Goal: Transaction & Acquisition: Purchase product/service

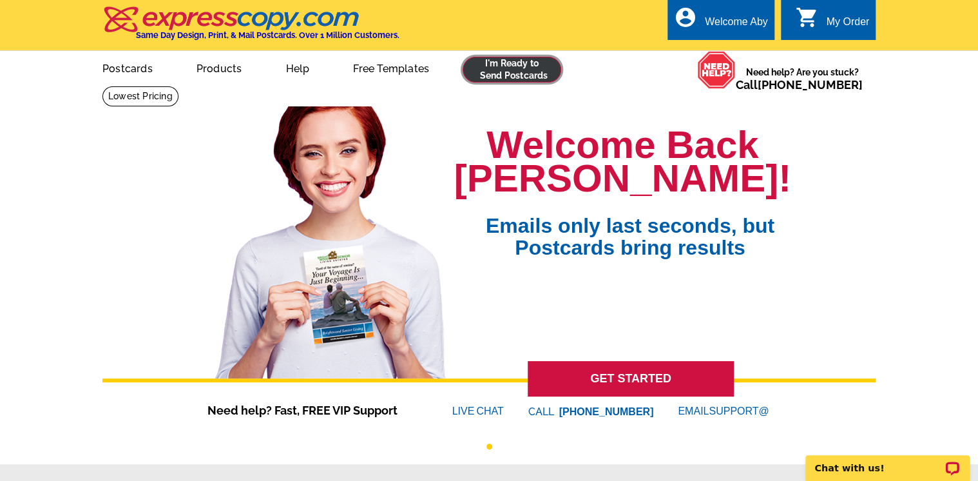
click at [498, 66] on link at bounding box center [512, 70] width 99 height 26
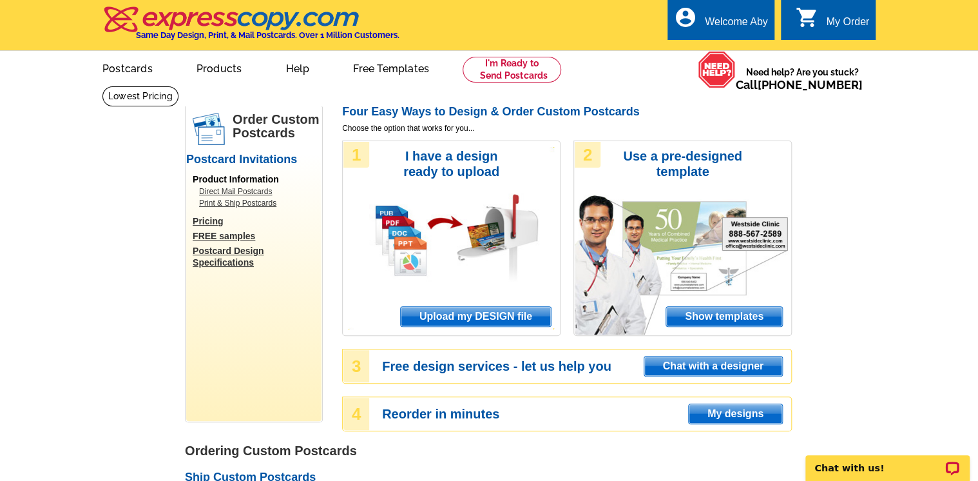
click at [498, 317] on span "Upload my DESIGN file" at bounding box center [476, 316] width 150 height 19
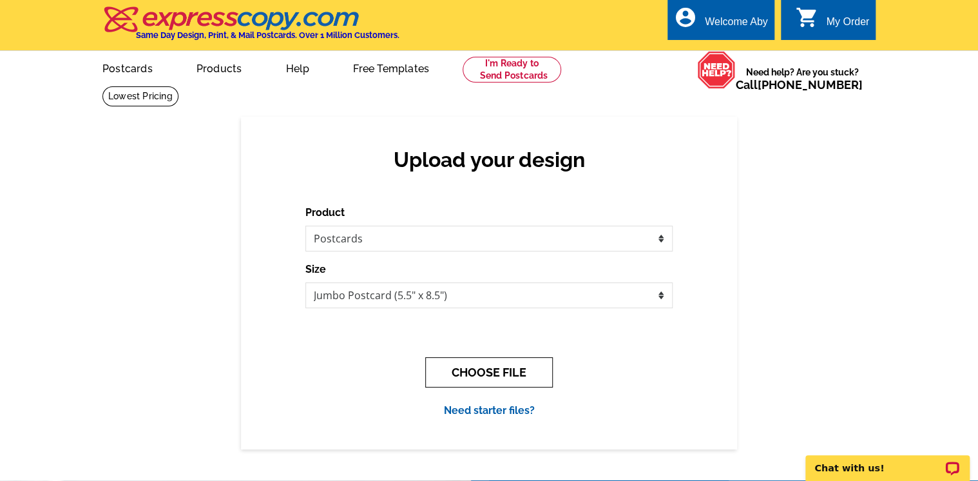
click at [490, 369] on button "CHOOSE FILE" at bounding box center [489, 372] width 128 height 30
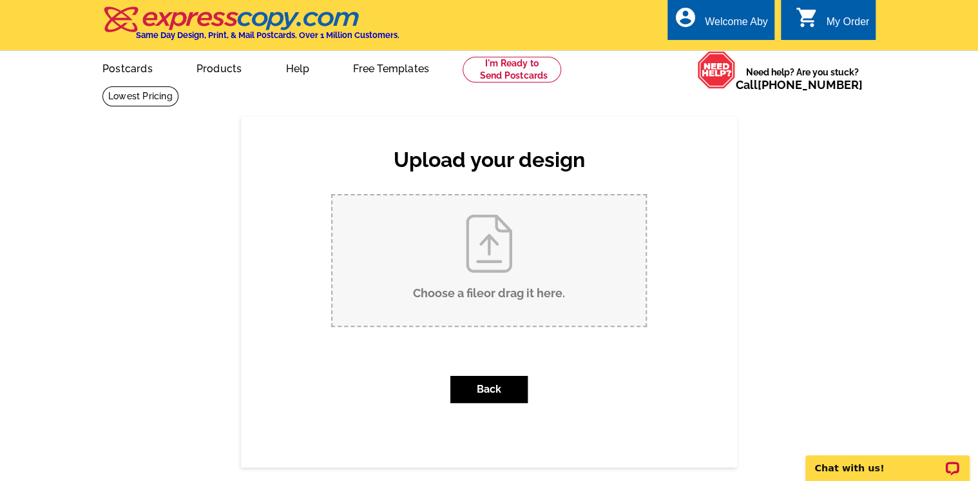
click at [488, 253] on input "Choose a file or drag it here ." at bounding box center [489, 260] width 313 height 130
type input "C:\fakepath\10 Rockridge -Sold.pdf"
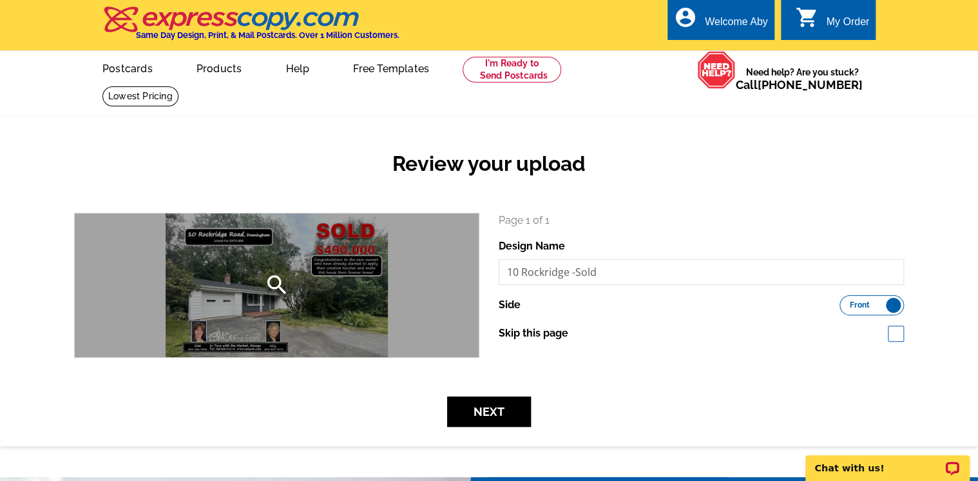
click at [310, 276] on div "search" at bounding box center [277, 285] width 404 height 144
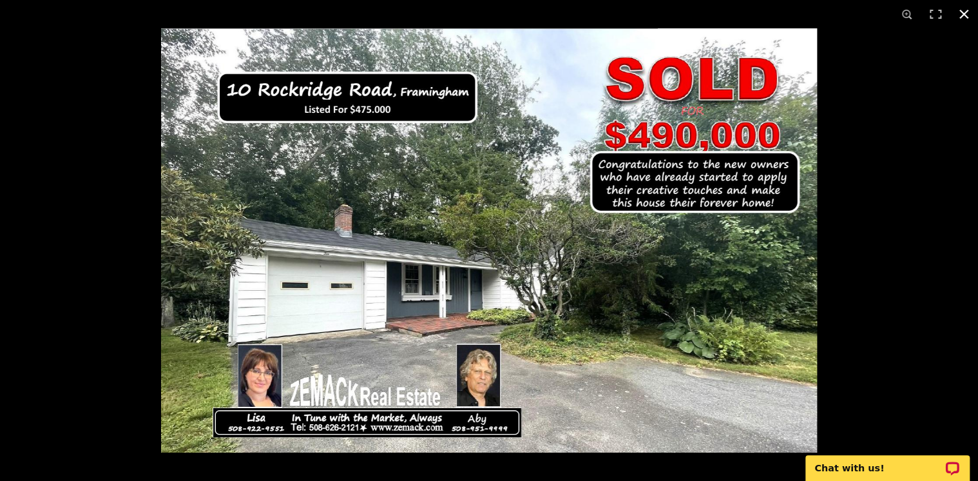
click at [964, 13] on button at bounding box center [964, 14] width 28 height 28
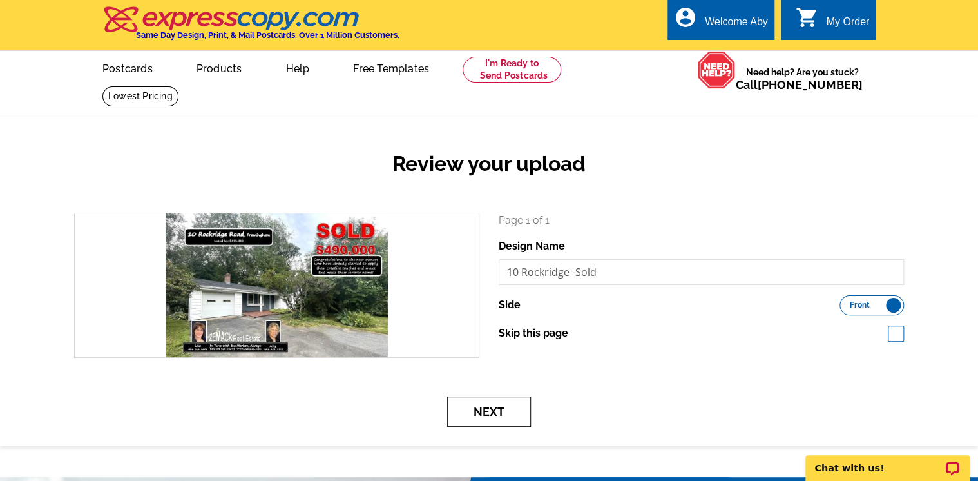
click at [495, 412] on button "Next" at bounding box center [489, 411] width 84 height 30
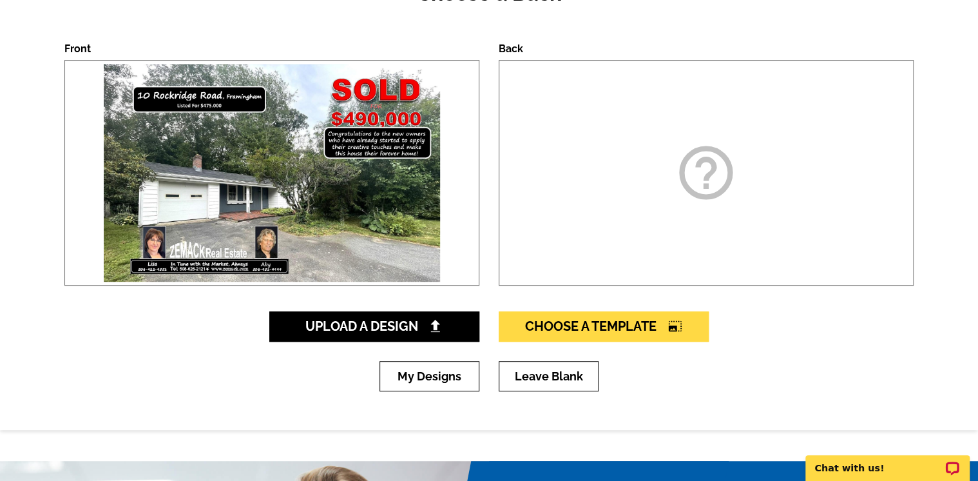
scroll to position [103, 0]
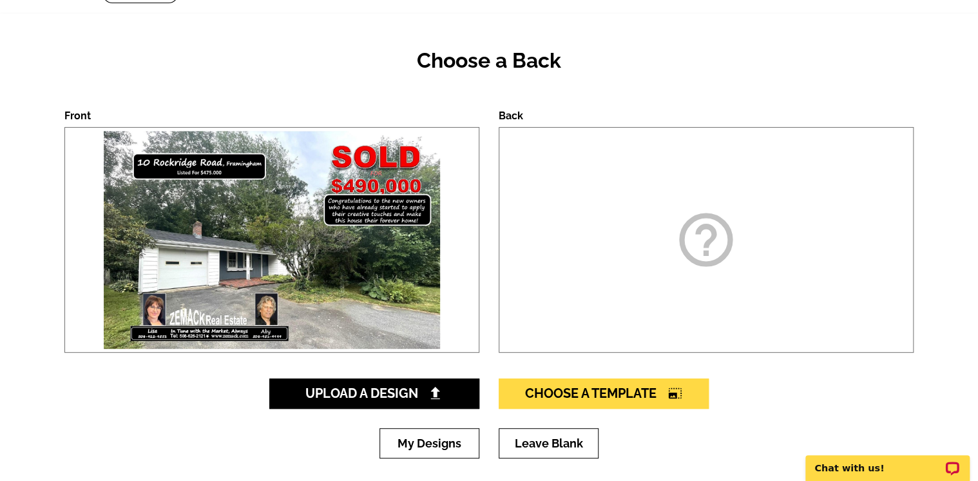
click at [711, 243] on icon "help_outline" at bounding box center [706, 240] width 64 height 64
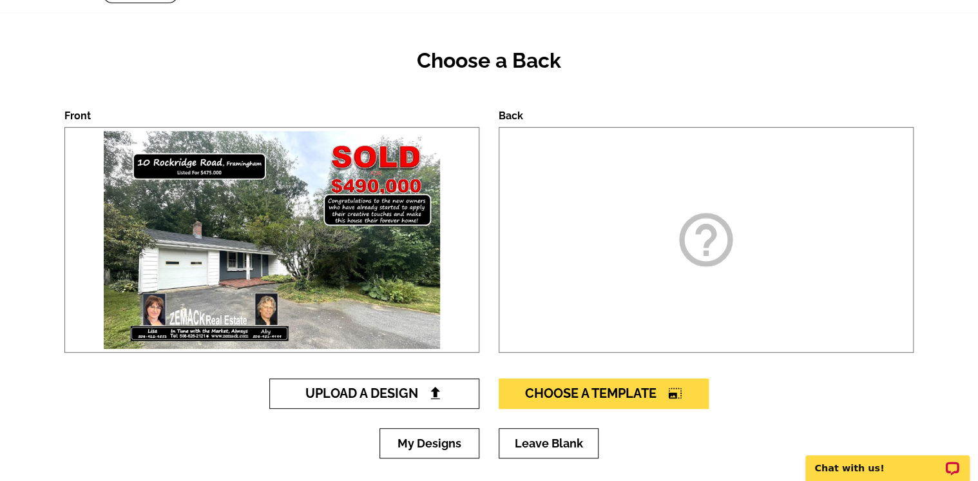
click at [403, 394] on span "Upload A Design" at bounding box center [374, 392] width 139 height 15
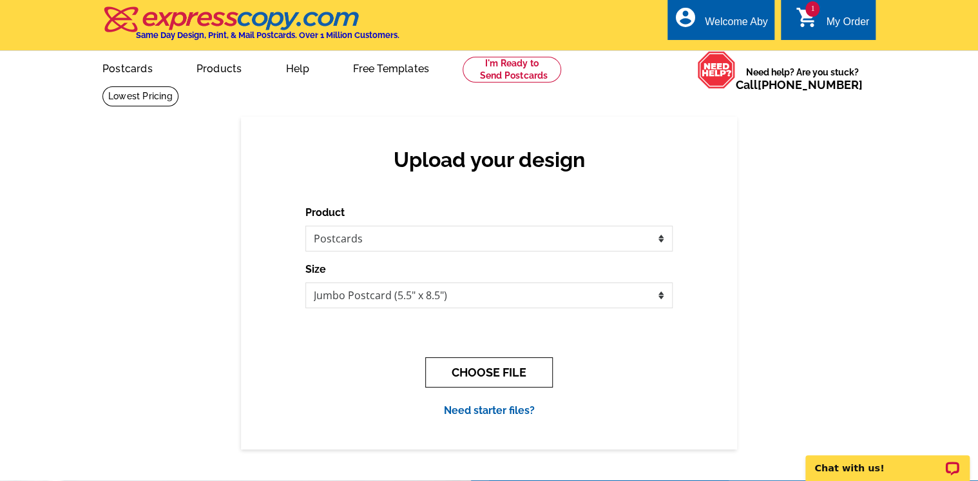
click at [485, 371] on button "CHOOSE FILE" at bounding box center [489, 372] width 128 height 30
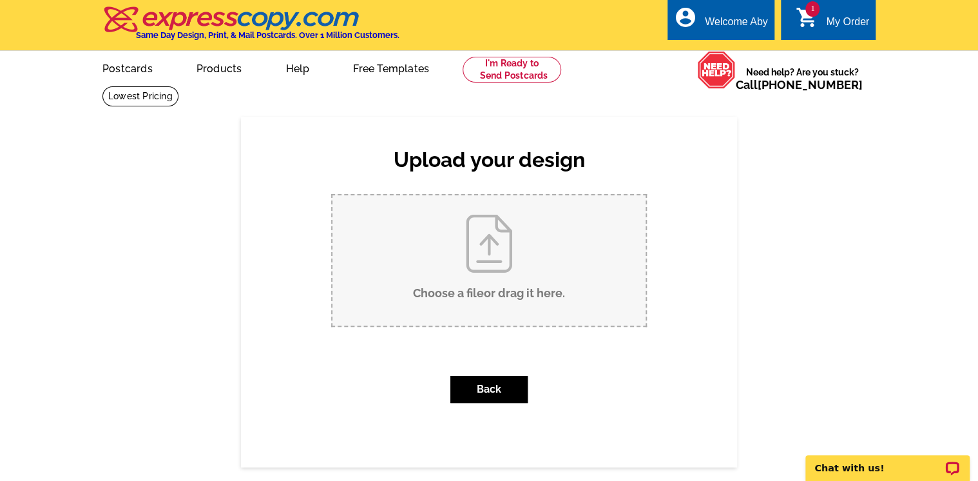
click at [478, 251] on input "Choose a file or drag it here ." at bounding box center [489, 260] width 313 height 130
type input "C:\fakepath\Back - 10 Rockridge SOLD.pdf"
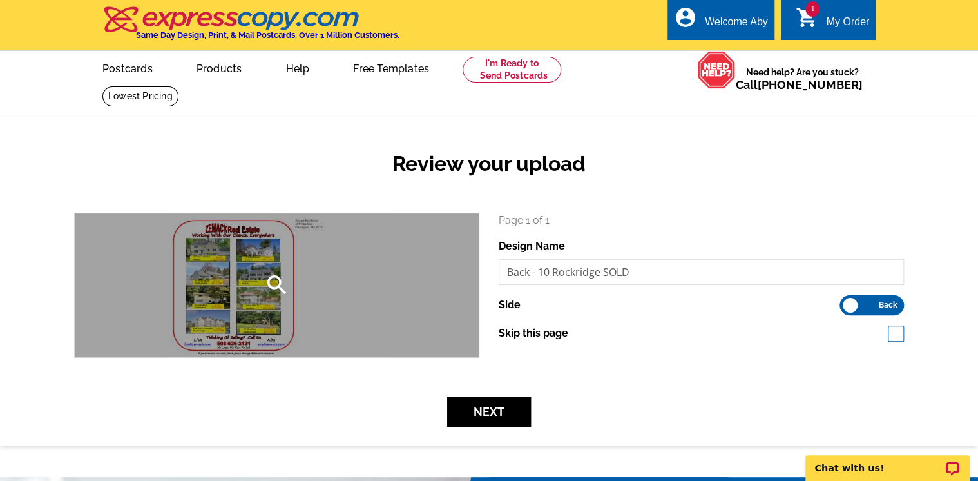
click at [247, 269] on div "search" at bounding box center [277, 285] width 404 height 144
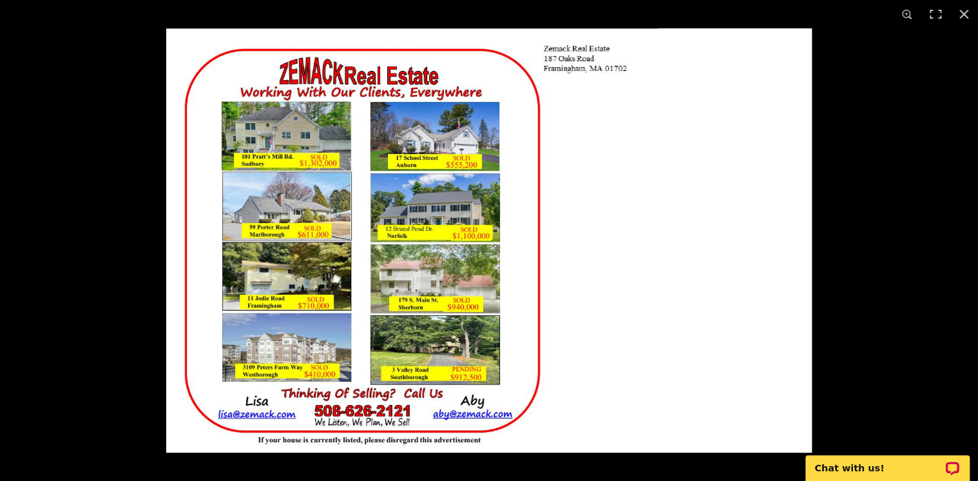
click at [247, 269] on img at bounding box center [489, 240] width 646 height 424
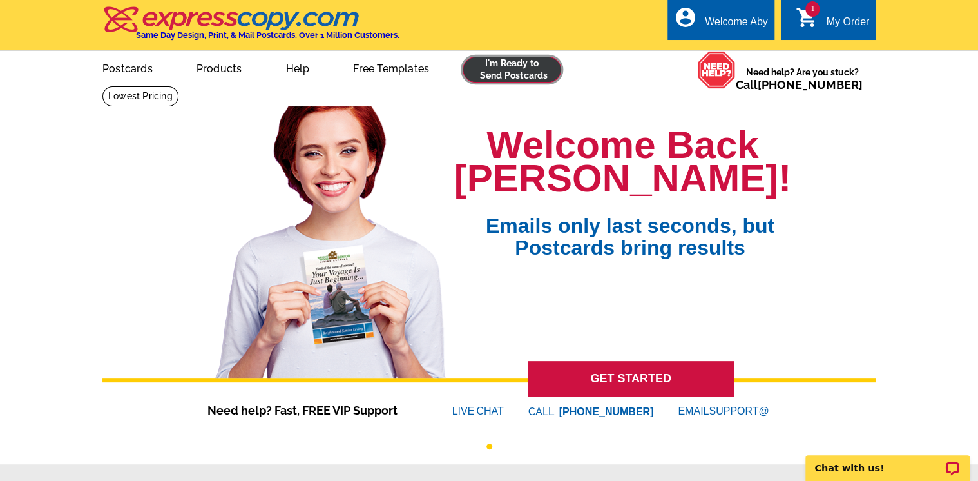
click at [499, 67] on link at bounding box center [512, 70] width 99 height 26
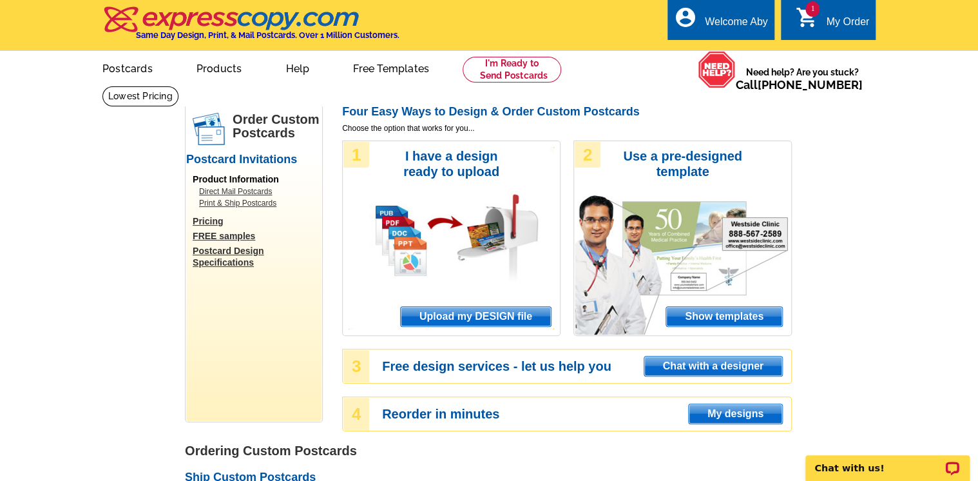
click at [732, 407] on span "My designs" at bounding box center [735, 413] width 93 height 19
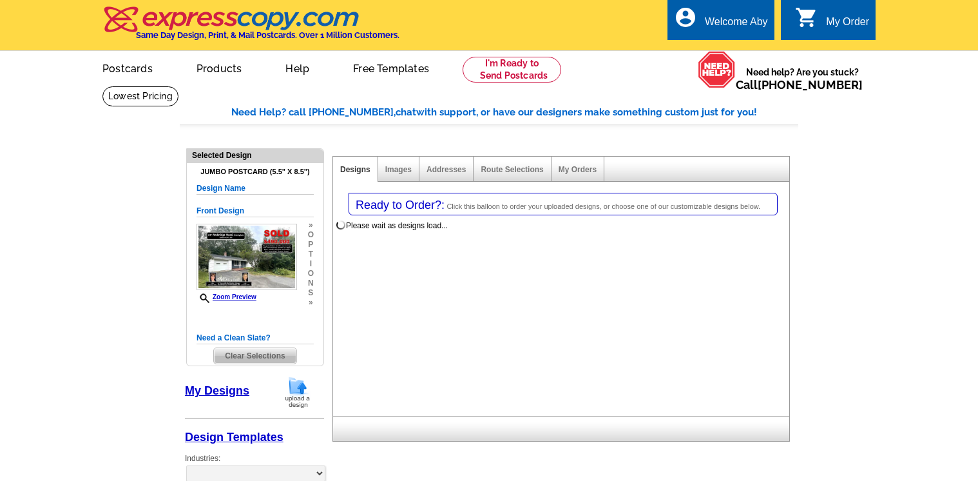
select select "1"
select select "2"
select select "back"
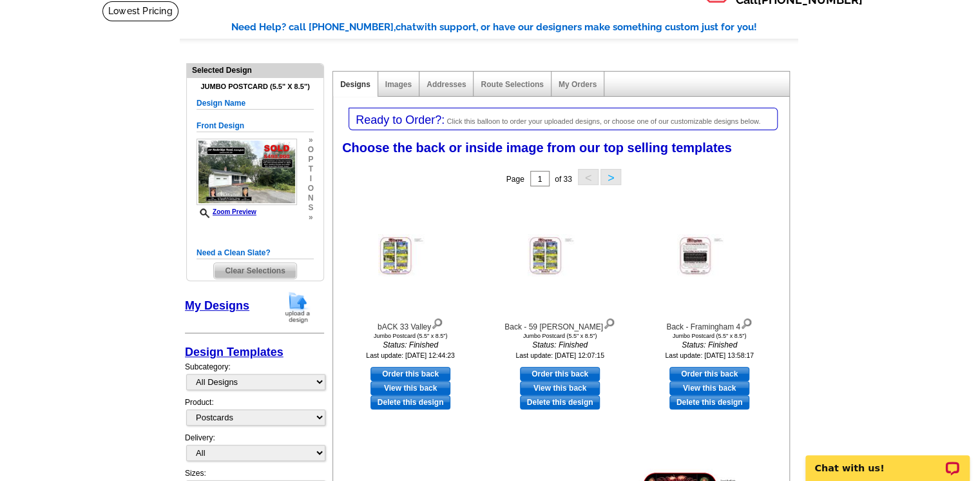
scroll to position [103, 0]
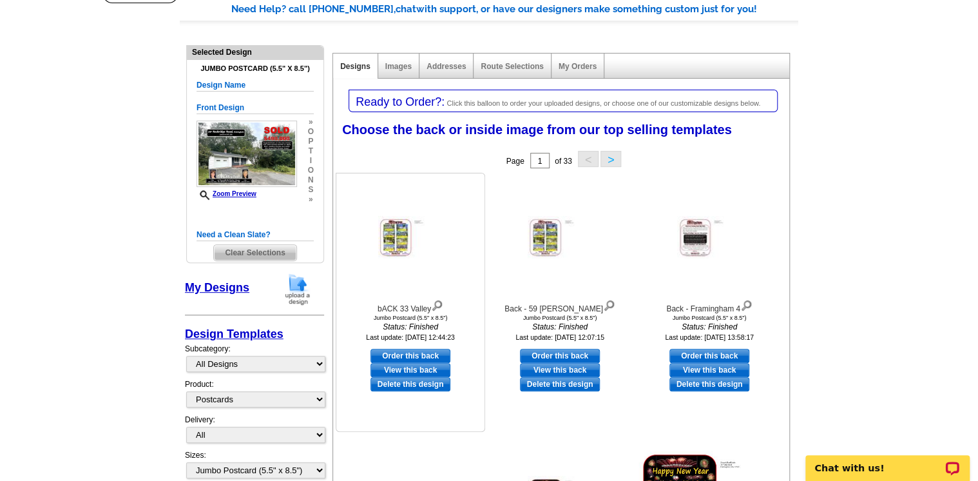
click at [389, 225] on img at bounding box center [410, 237] width 64 height 43
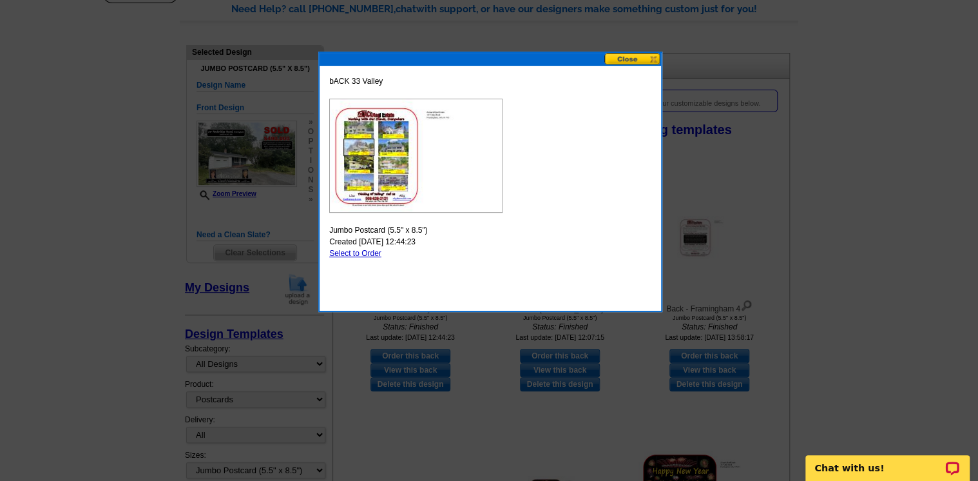
click at [377, 138] on img at bounding box center [415, 156] width 173 height 114
click at [467, 163] on img at bounding box center [415, 156] width 173 height 114
click at [467, 162] on img at bounding box center [415, 156] width 173 height 114
click at [632, 57] on button at bounding box center [632, 59] width 57 height 12
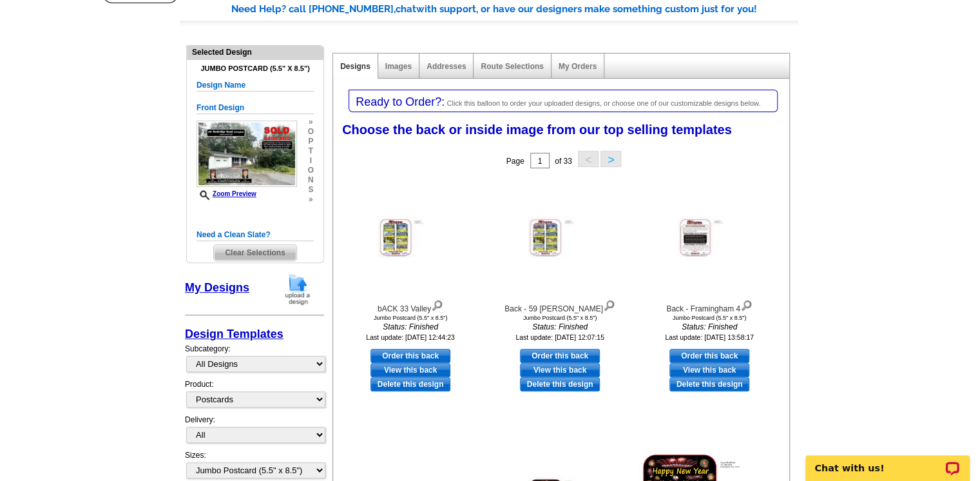
click at [224, 286] on link "My Designs" at bounding box center [217, 287] width 64 height 13
click at [295, 281] on img at bounding box center [298, 289] width 34 height 33
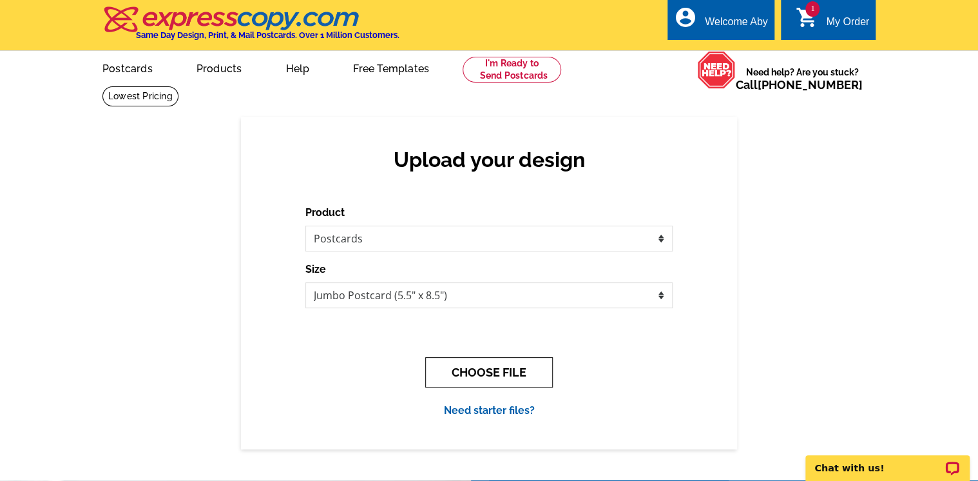
click at [494, 373] on button "CHOOSE FILE" at bounding box center [489, 372] width 128 height 30
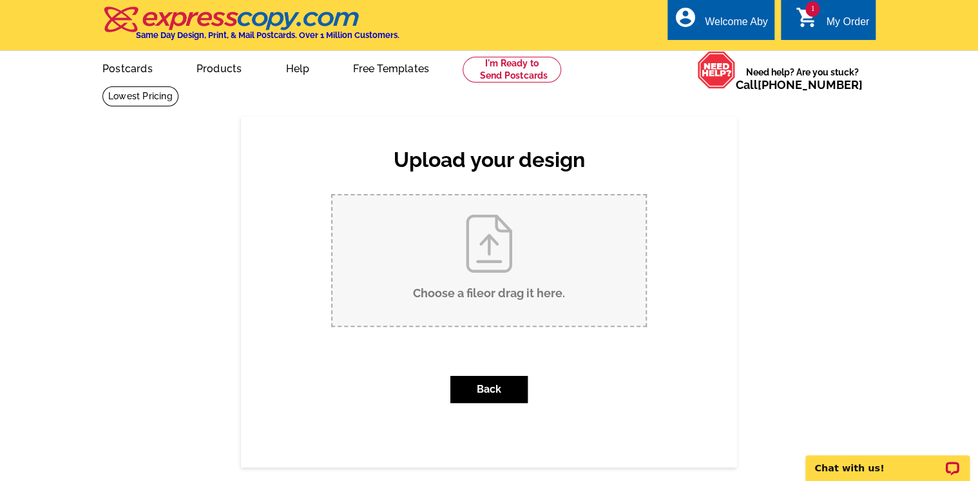
click at [492, 239] on input "Choose a file or drag it here ." at bounding box center [489, 260] width 313 height 130
type input "C:\fakepath\Back - 10 Rockridge SOLD.pdf"
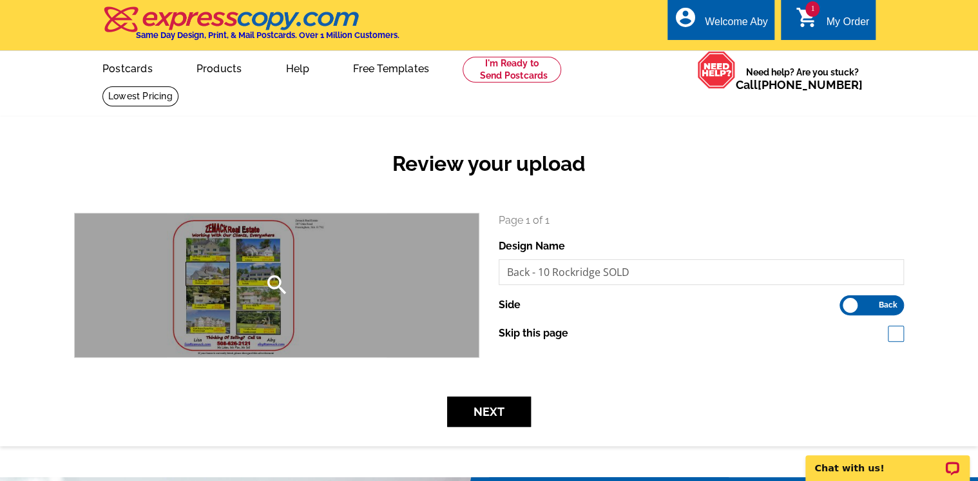
click at [250, 309] on div "search" at bounding box center [277, 285] width 404 height 144
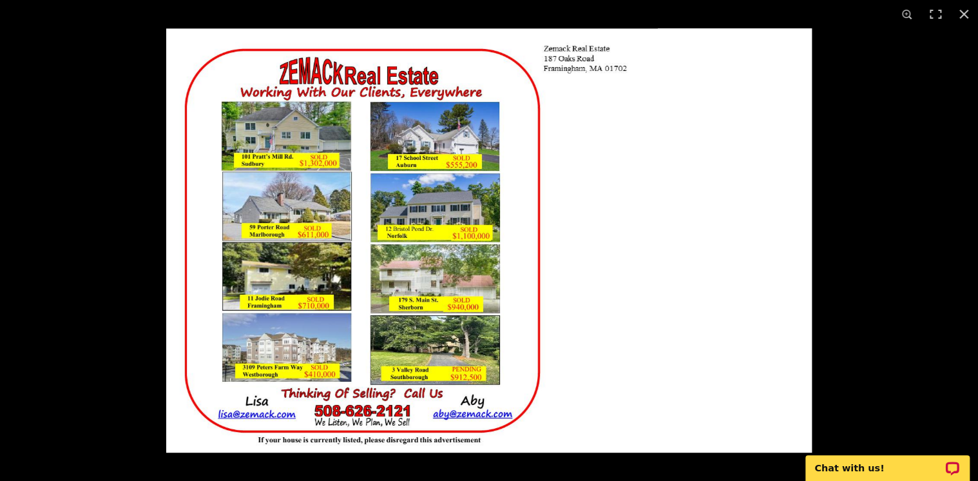
click at [250, 309] on img at bounding box center [489, 240] width 646 height 424
click at [966, 10] on button at bounding box center [964, 14] width 28 height 28
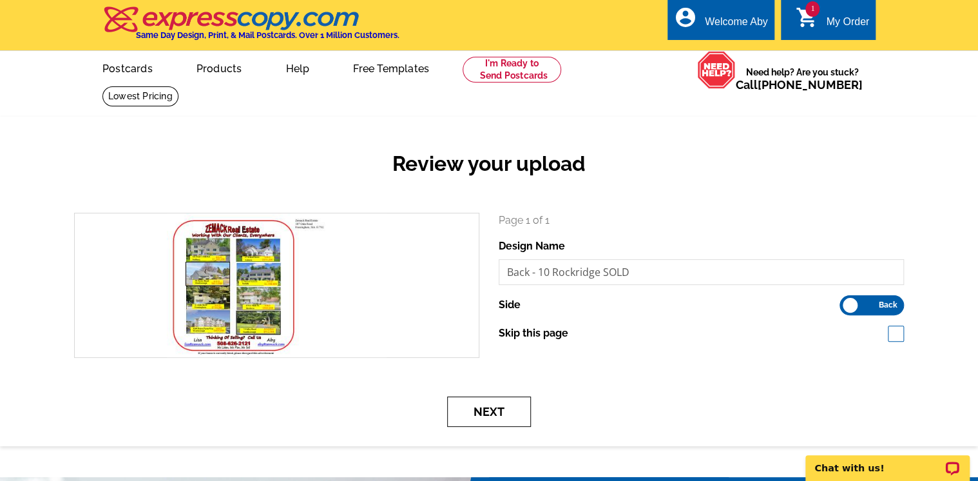
click at [491, 412] on button "Next" at bounding box center [489, 411] width 84 height 30
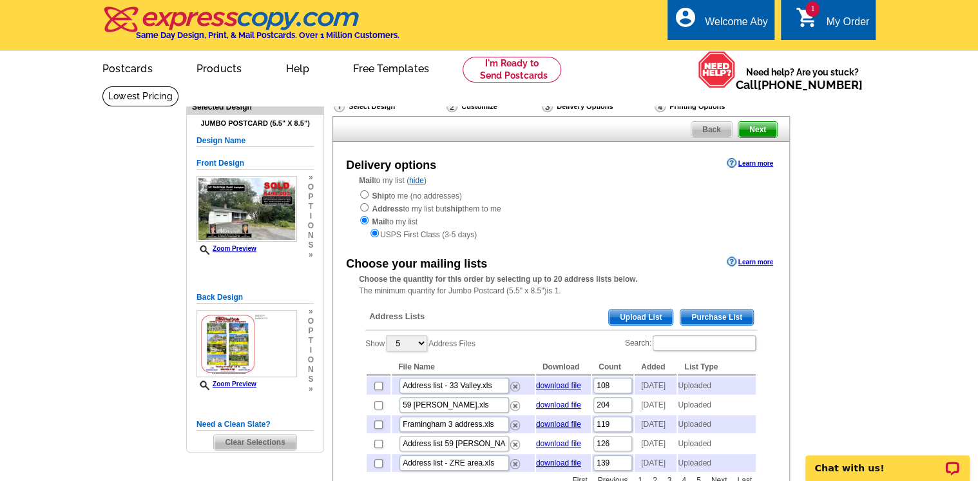
click at [641, 319] on span "Upload List" at bounding box center [641, 316] width 64 height 15
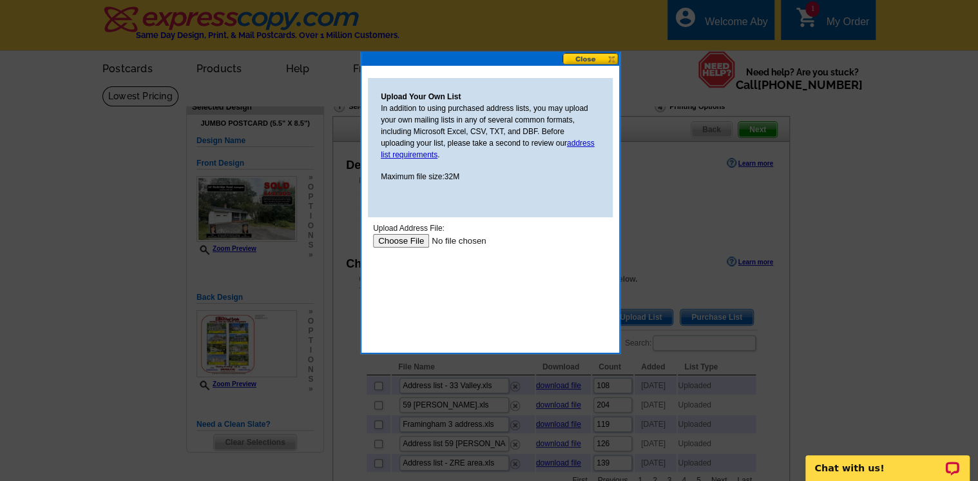
click at [400, 239] on input "file" at bounding box center [454, 241] width 163 height 14
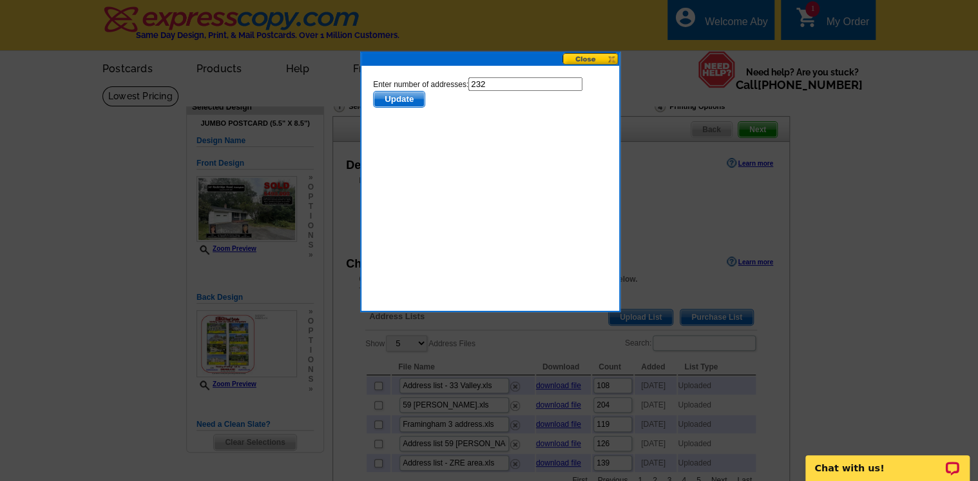
click at [398, 95] on span "Update" at bounding box center [399, 99] width 51 height 15
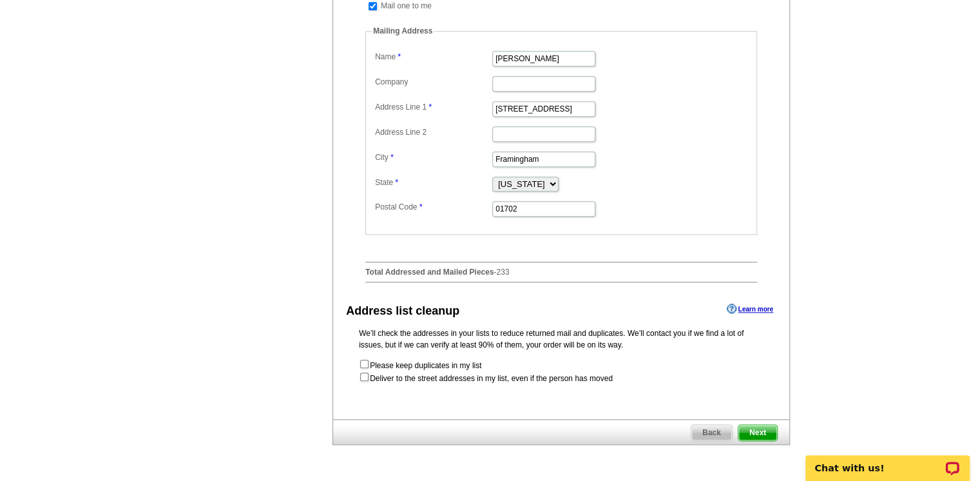
scroll to position [516, 0]
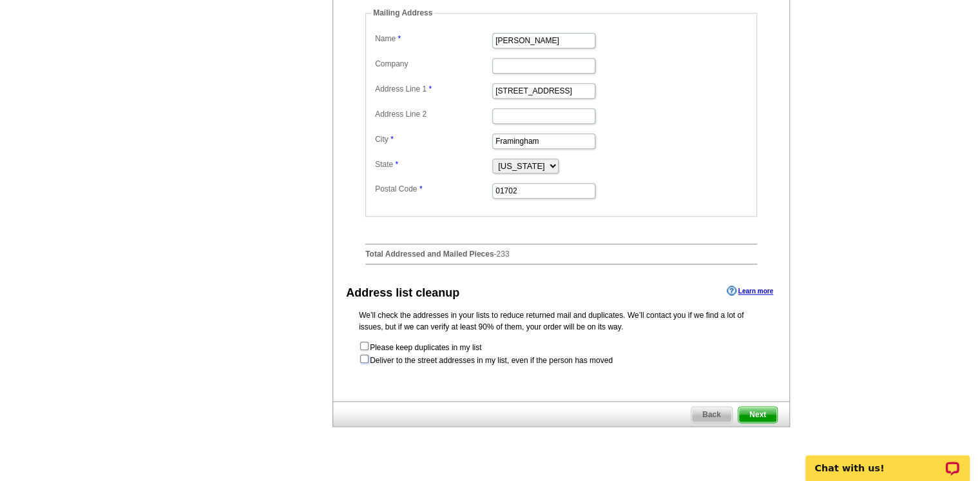
click at [361, 363] on input "checkbox" at bounding box center [364, 358] width 8 height 8
checkbox input "true"
radio input "true"
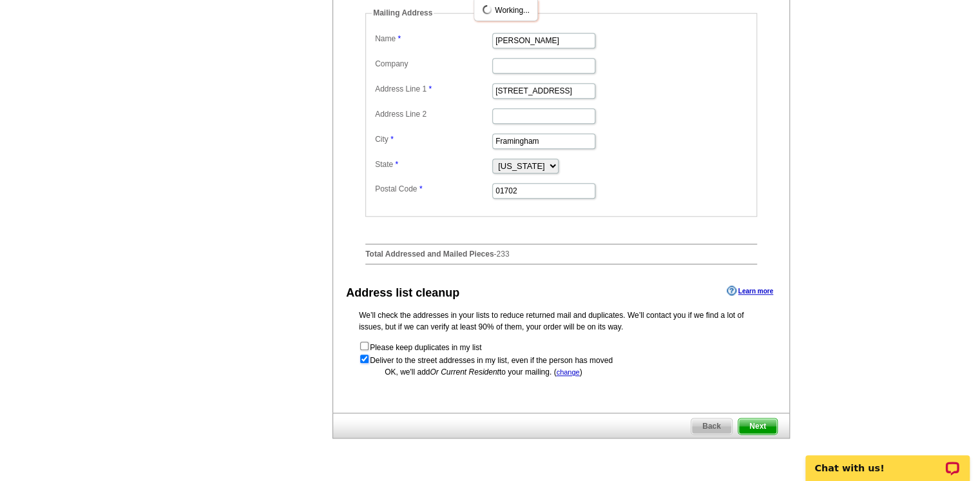
scroll to position [0, 0]
click at [762, 434] on span "Next" at bounding box center [758, 425] width 39 height 15
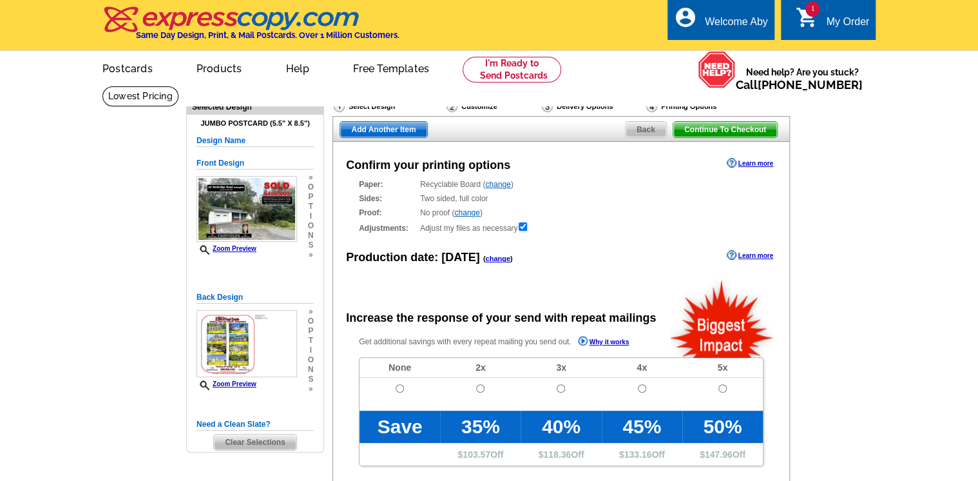
radio input "false"
click at [398, 388] on input "radio" at bounding box center [400, 388] width 8 height 8
radio input "true"
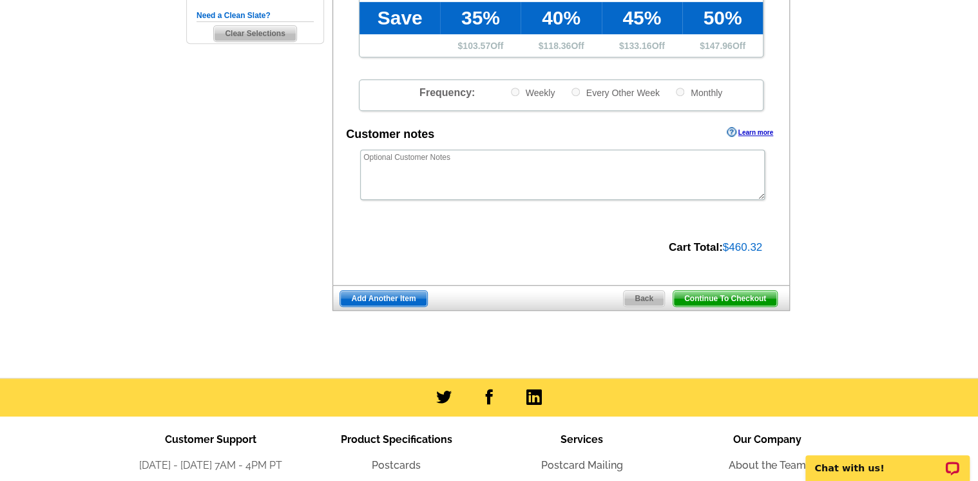
scroll to position [412, 0]
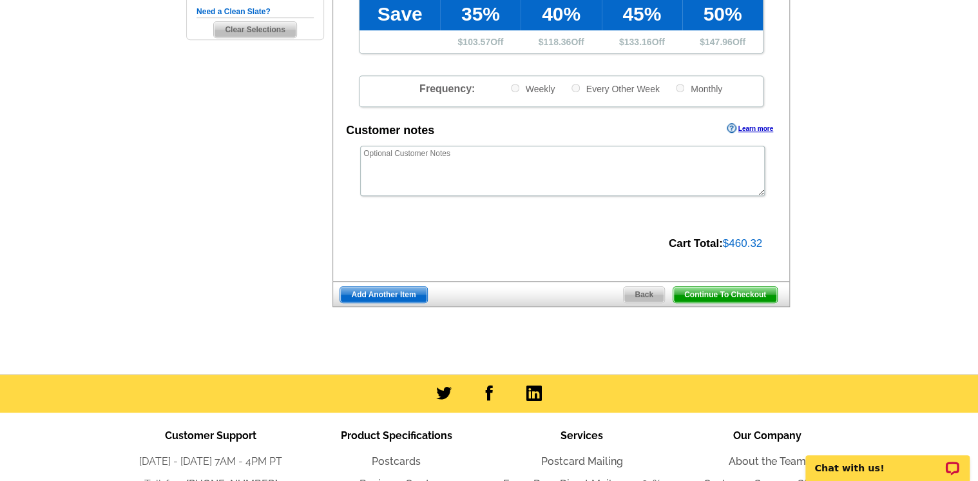
click at [713, 298] on span "Continue To Checkout" at bounding box center [725, 294] width 104 height 15
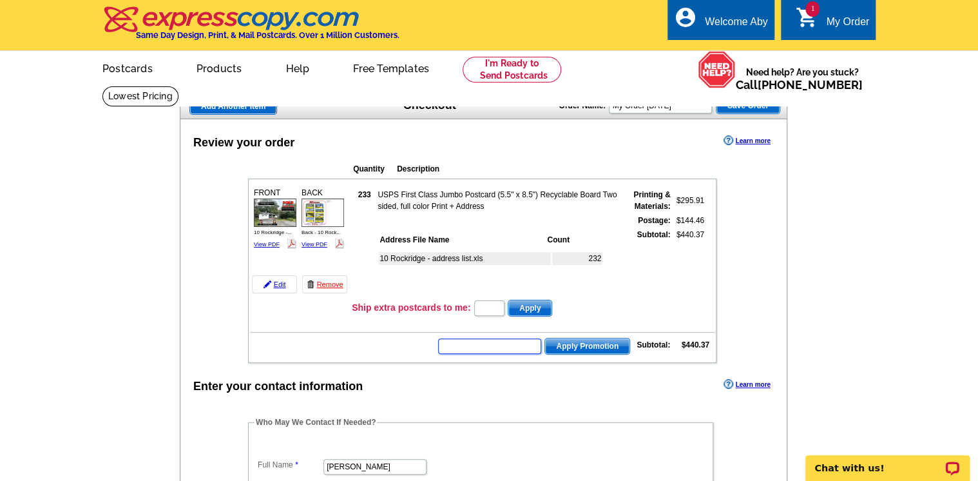
click at [461, 346] on input "text" at bounding box center [489, 345] width 103 height 15
click at [456, 340] on input "text" at bounding box center [489, 345] width 103 height 15
paste input "E3025,"
type input "E3025,"
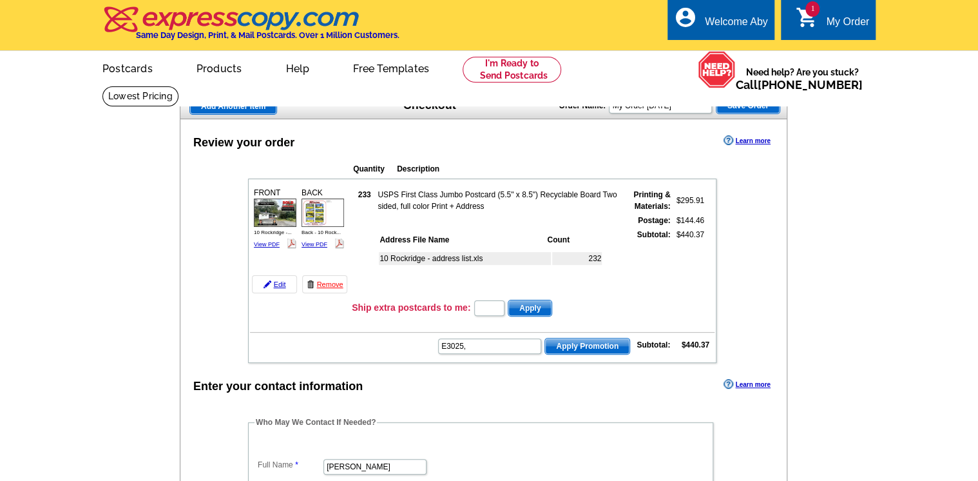
click at [593, 343] on span "Apply Promotion" at bounding box center [587, 345] width 84 height 15
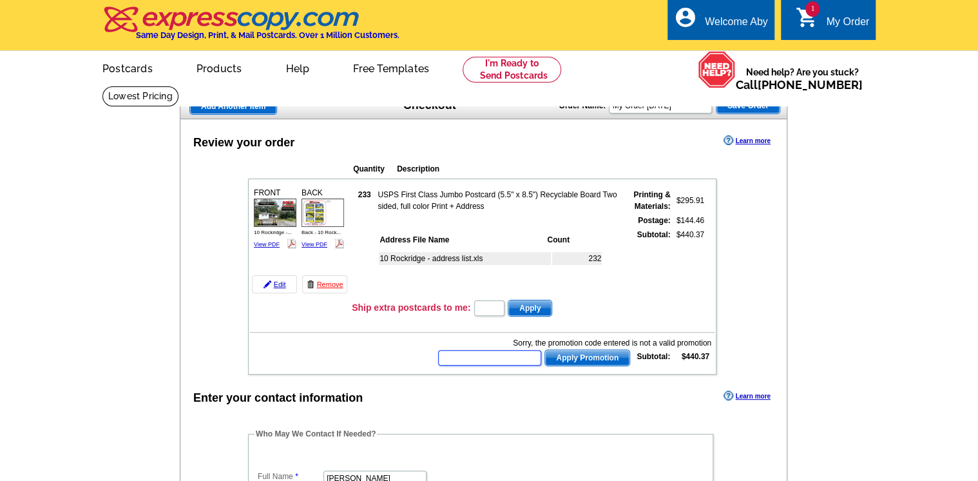
click at [484, 352] on input "text" at bounding box center [489, 357] width 103 height 15
click at [503, 351] on input "text" at bounding box center [489, 357] width 103 height 15
paste input "E3025"
type input "E3025"
click at [590, 351] on span "Apply Promotion" at bounding box center [587, 357] width 84 height 15
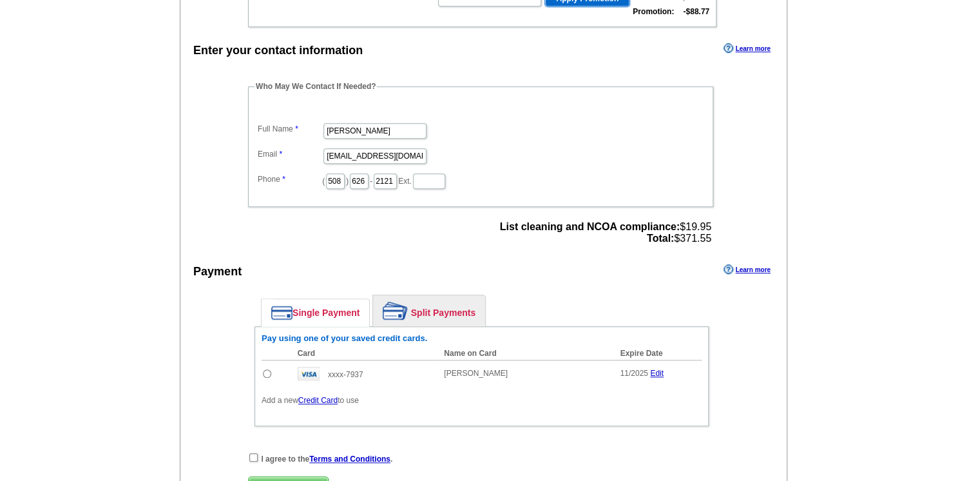
scroll to position [412, 0]
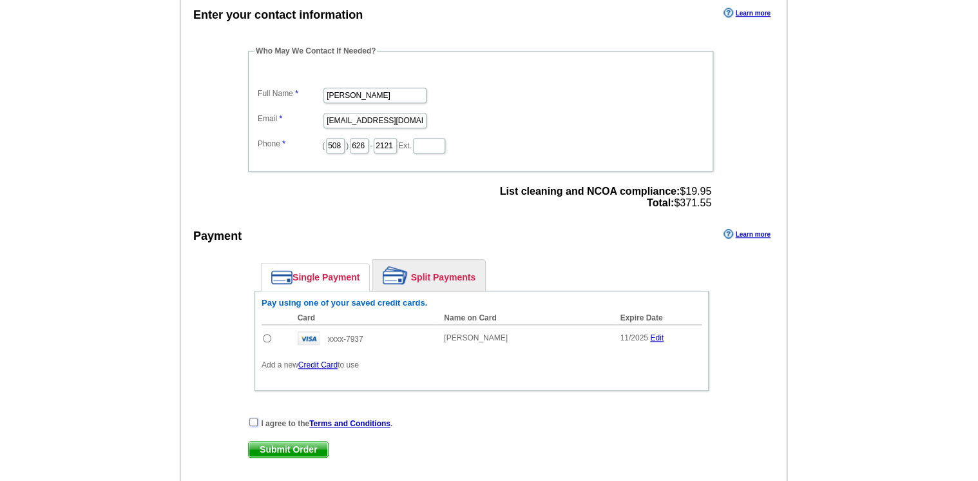
click at [252, 418] on input "checkbox" at bounding box center [253, 422] width 8 height 8
checkbox input "true"
click at [266, 334] on input "radio" at bounding box center [267, 338] width 8 height 8
radio input "true"
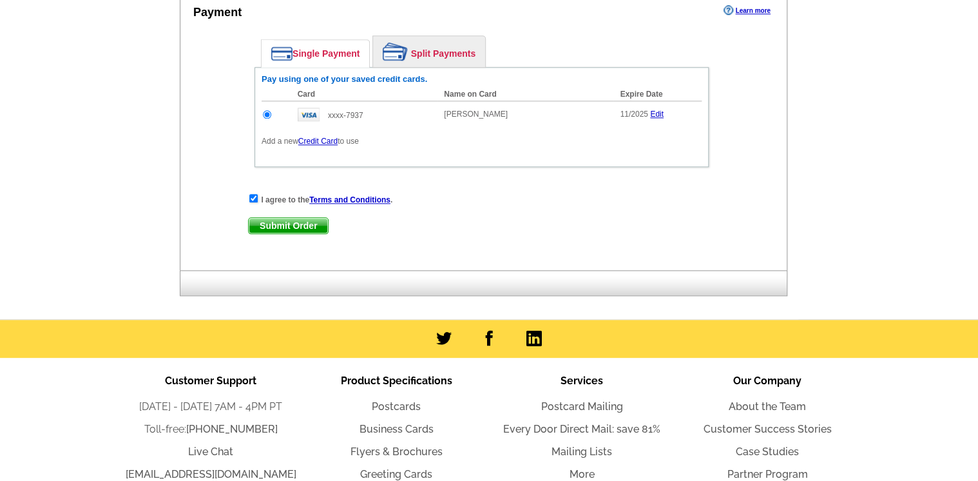
scroll to position [722, 0]
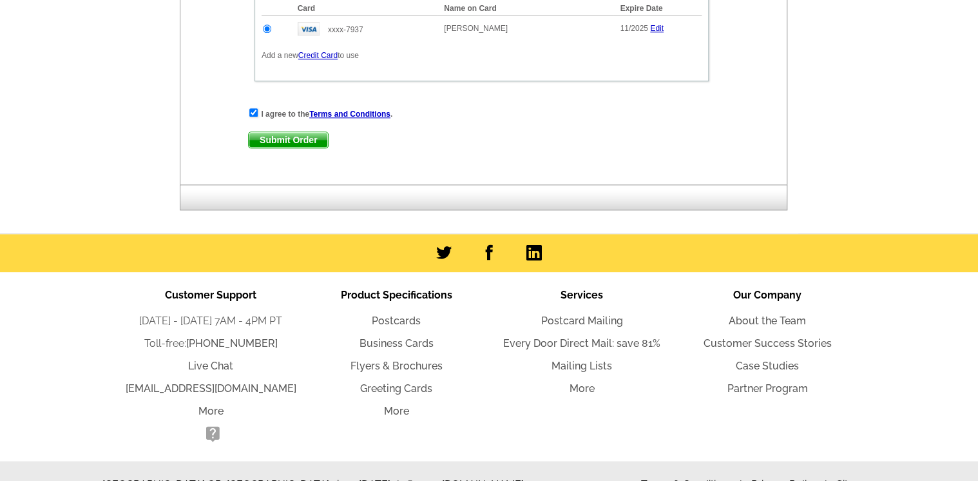
click at [284, 134] on span "Submit Order" at bounding box center [288, 139] width 79 height 15
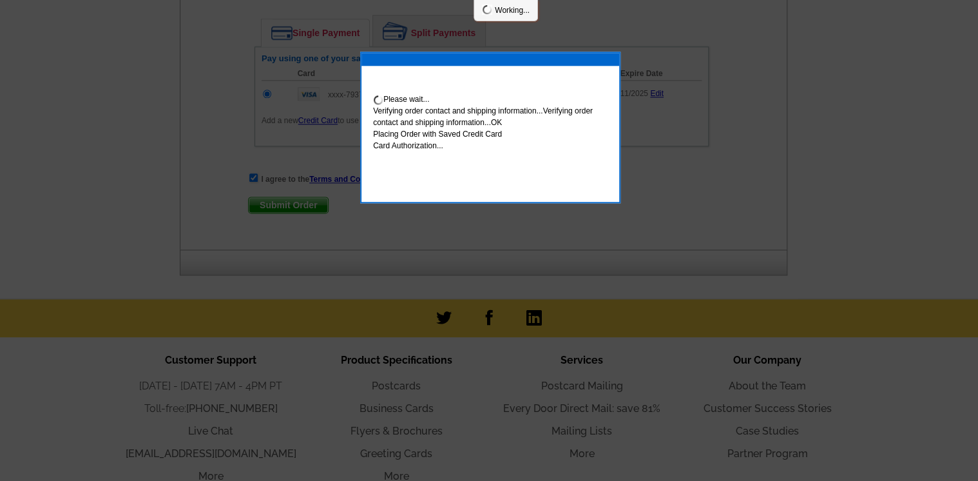
scroll to position [786, 0]
